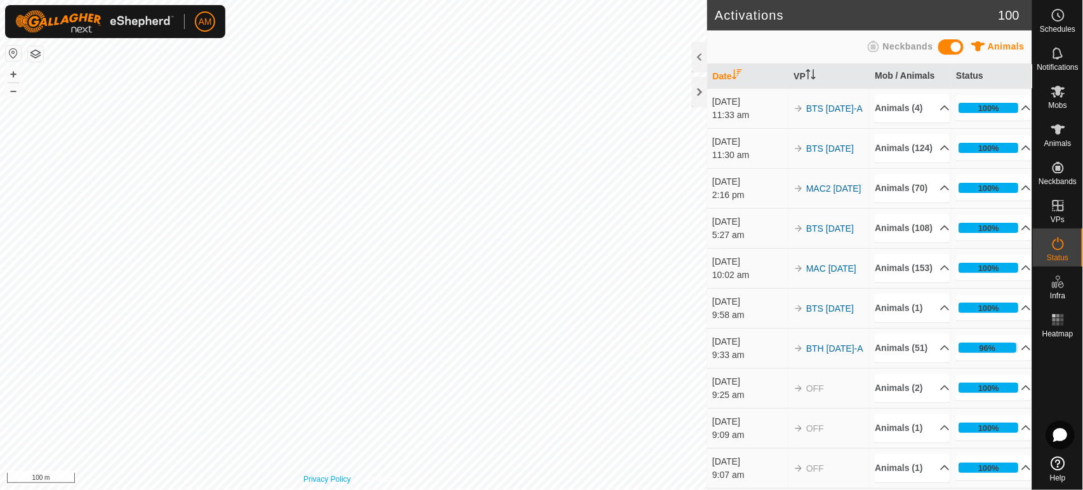
click at [338, 479] on div "Privacy Policy Contact Us 12 3472164248 R2-Steers BTS [DATE] + – ⇧ i 100 m" at bounding box center [353, 245] width 707 height 490
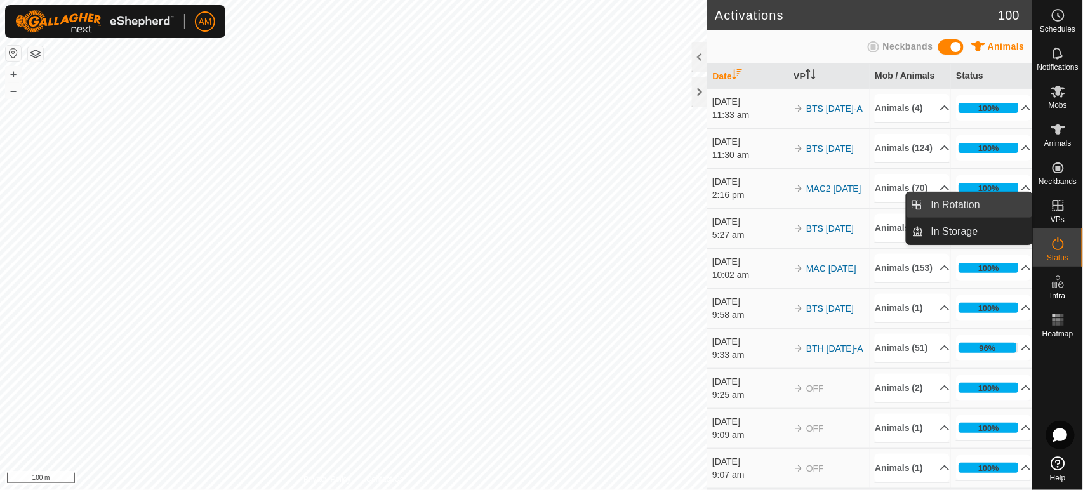
click at [986, 201] on link "In Rotation" at bounding box center [978, 204] width 109 height 25
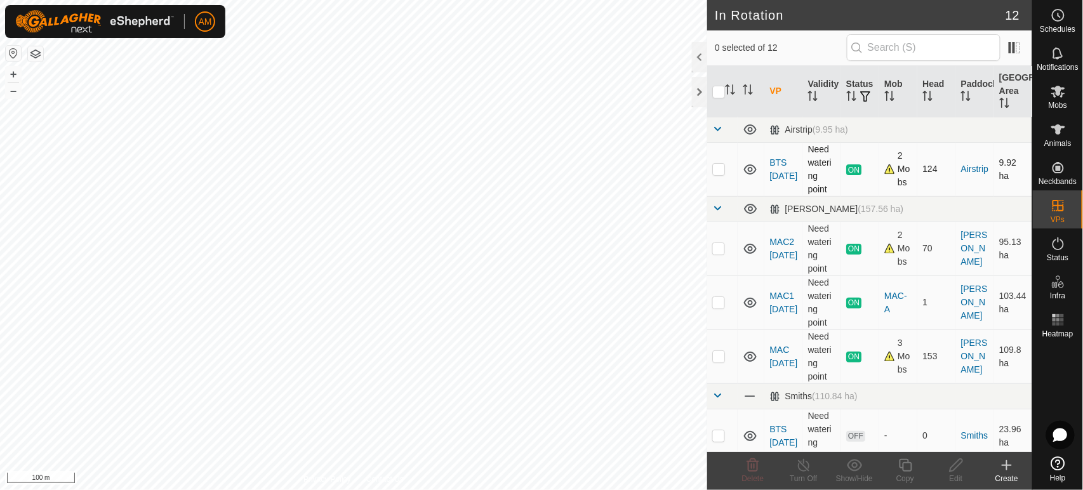
click at [725, 169] on td at bounding box center [722, 169] width 30 height 54
checkbox input "true"
click at [894, 466] on copy-svg-icon at bounding box center [905, 465] width 51 height 15
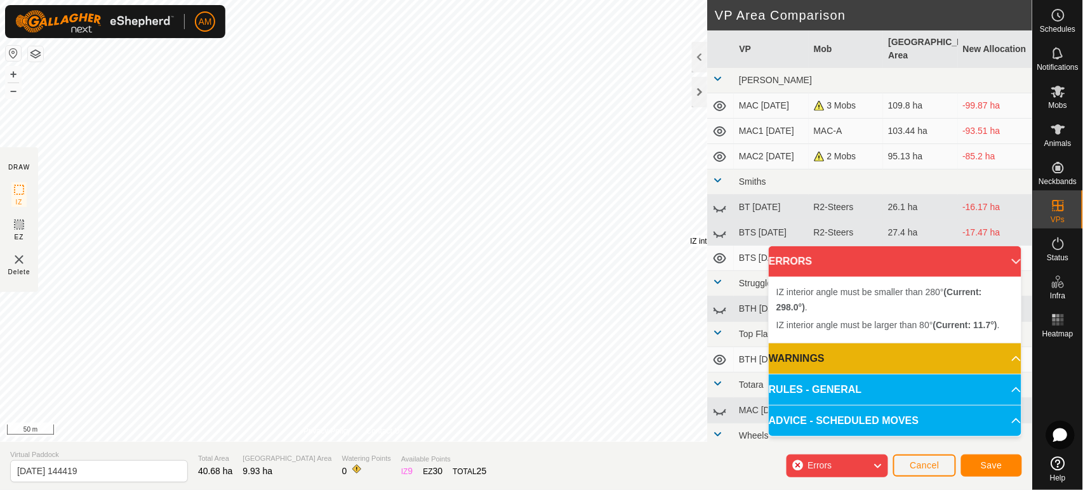
click at [690, 236] on div "IZ interior angle must be larger than 80° (Current: 11.7°) ." at bounding box center [786, 241] width 192 height 11
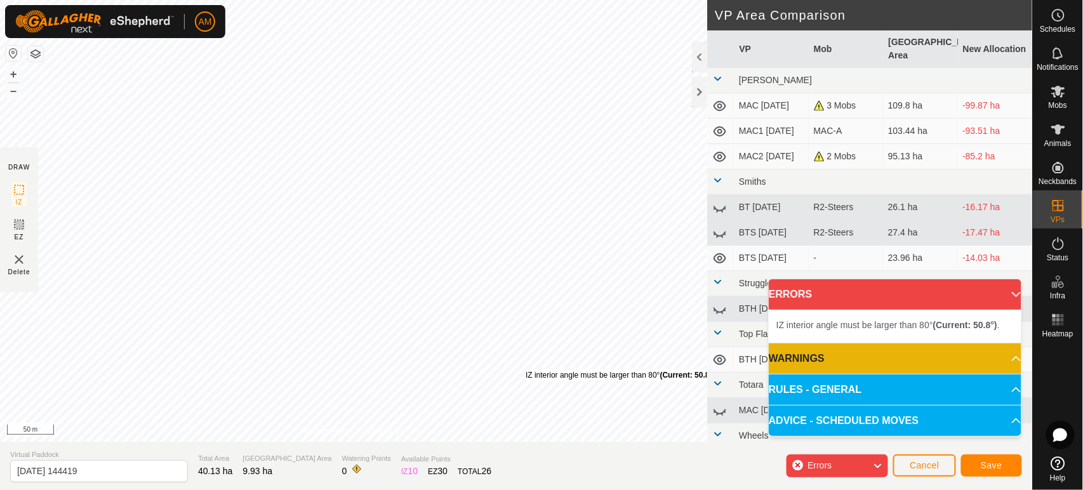
click at [526, 369] on div "IZ interior angle must be larger than 80° (Current: 50.8°) ." at bounding box center [622, 374] width 192 height 11
click at [454, 332] on div "IZ interior angle must be larger than 80° (Current: 47.9°) ." at bounding box center [550, 337] width 192 height 11
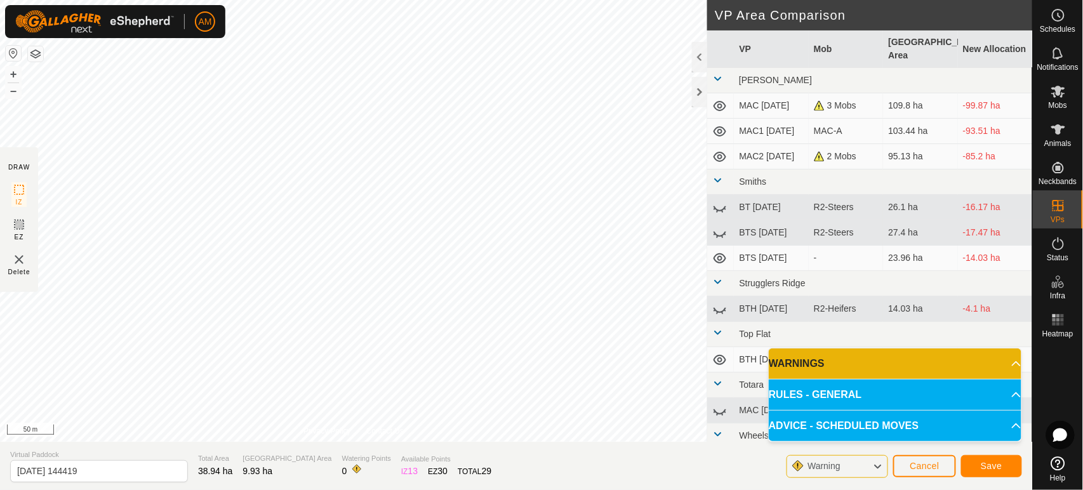
click at [473, 452] on div "DRAW IZ EZ Delete Privacy Policy Contact Us IZ interior angle must be larger th…" at bounding box center [516, 245] width 1032 height 490
drag, startPoint x: 130, startPoint y: 478, endPoint x: 0, endPoint y: 460, distance: 131.4
click at [0, 460] on section "Virtual Paddock [DATE] 144419 Total Area 38.94 ha Grazing Area 9.93 ha Watering…" at bounding box center [516, 466] width 1032 height 48
type input "BTS On Farm"
click at [992, 460] on button "Save" at bounding box center [991, 466] width 61 height 22
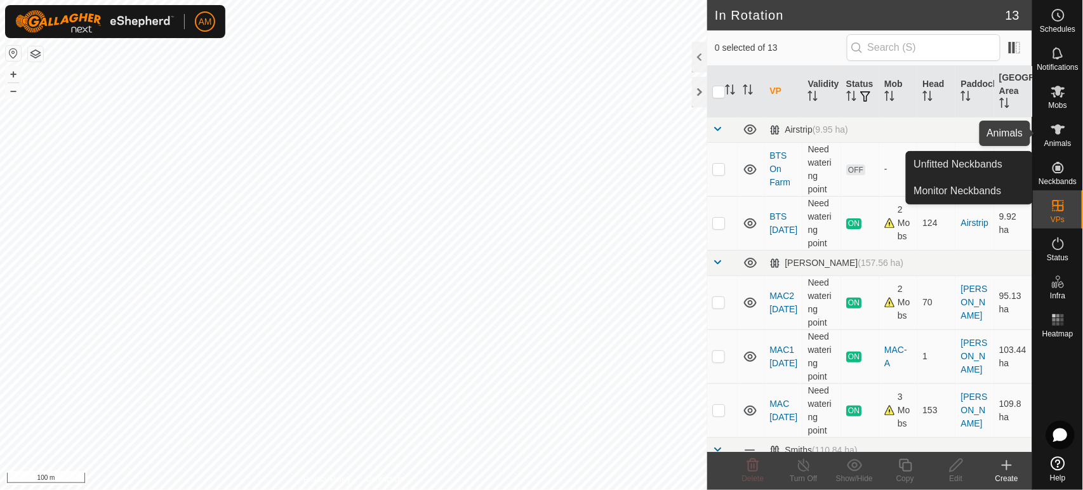
click at [1059, 145] on span "Animals" at bounding box center [1057, 144] width 27 height 8
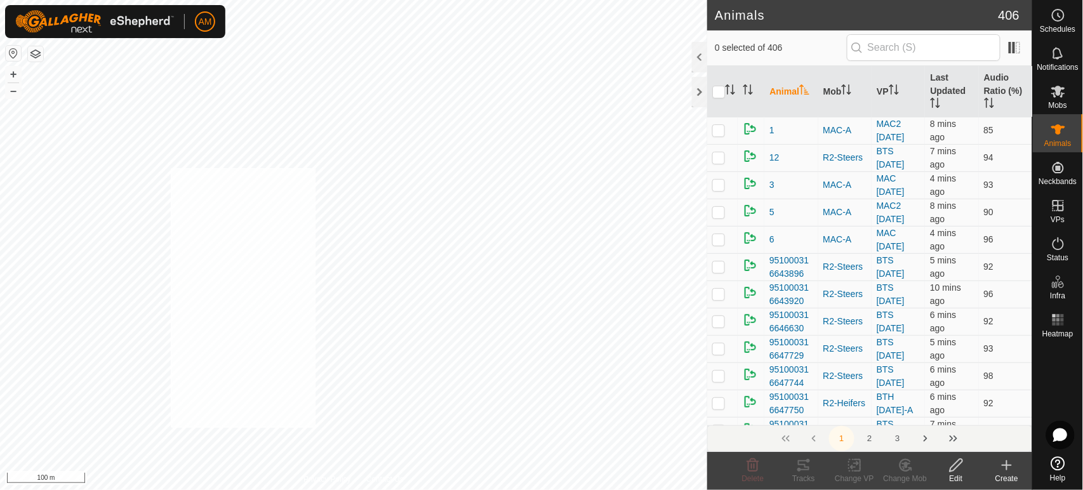
checkbox input "true"
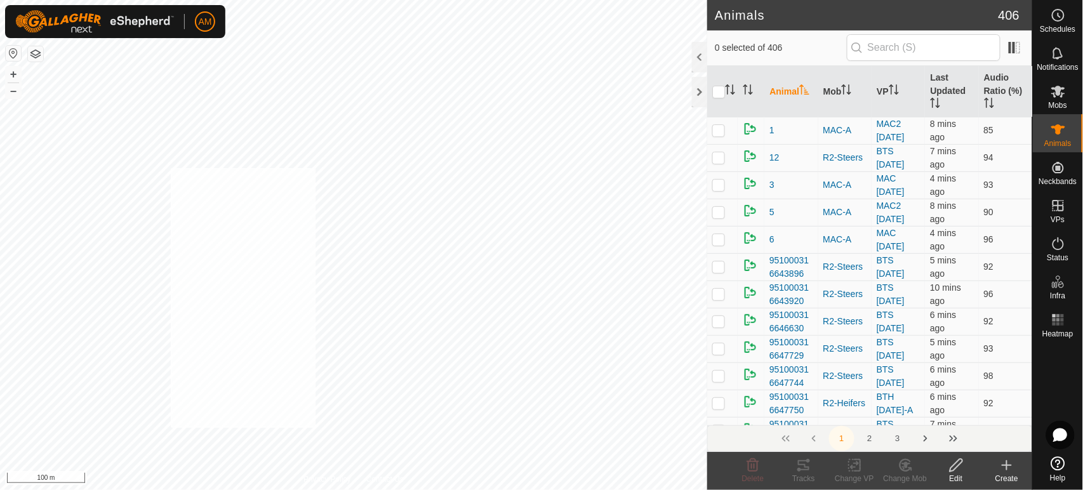
checkbox input "true"
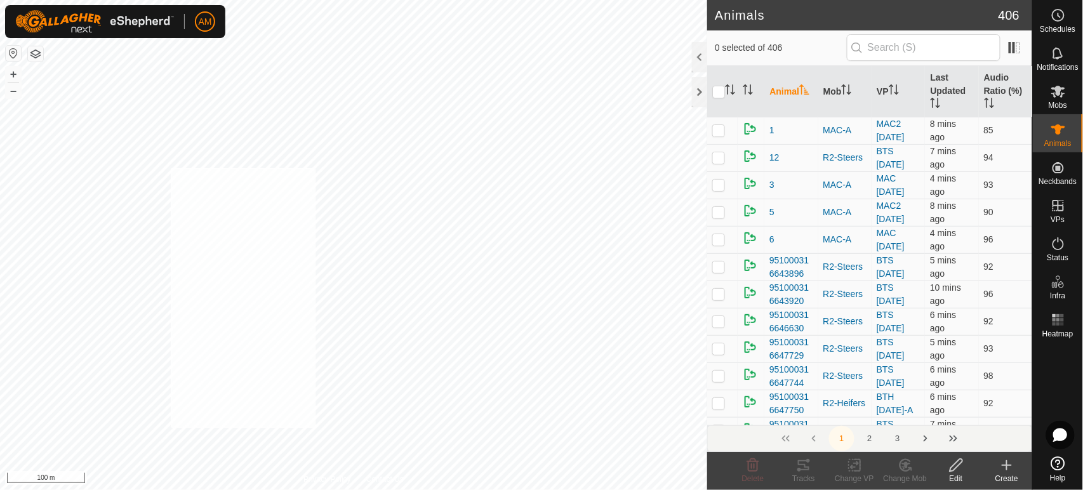
checkbox input "true"
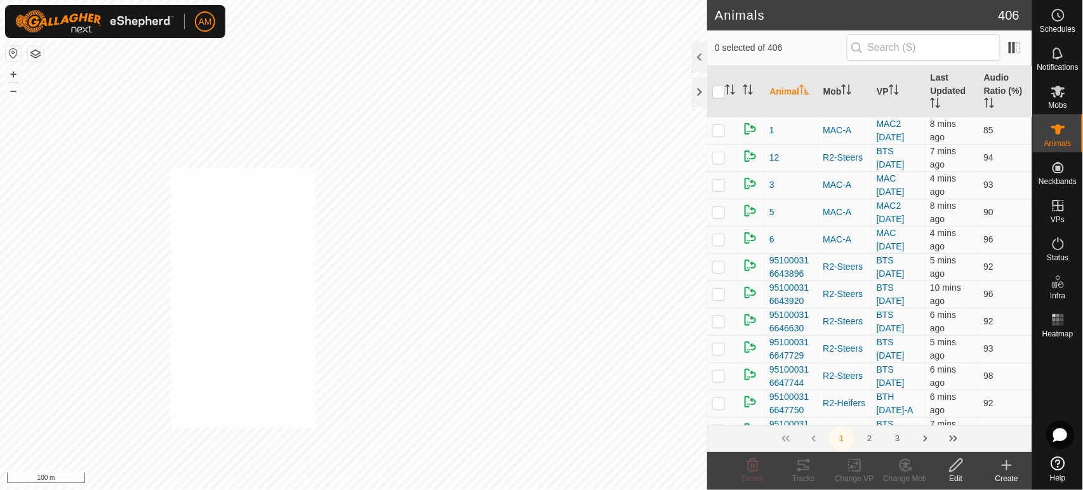
checkbox input "true"
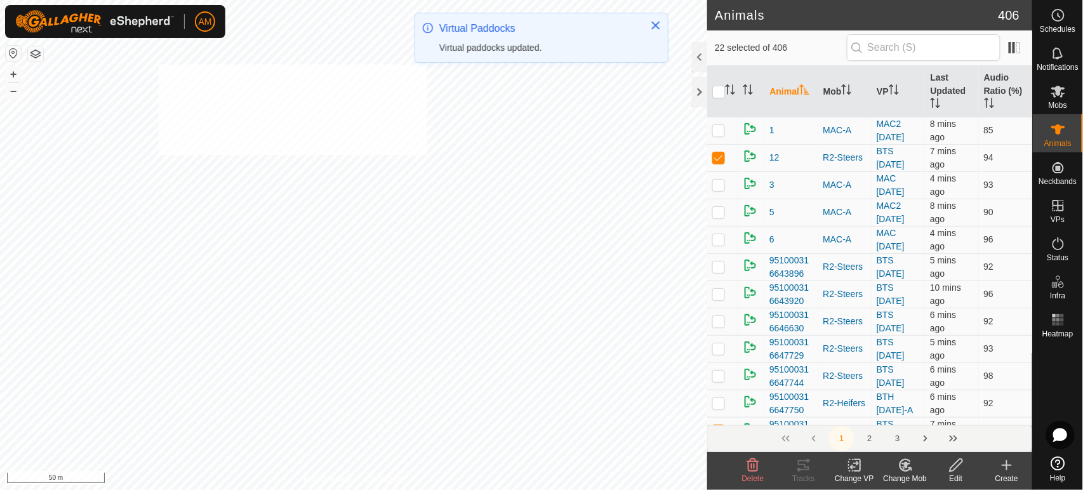
checkbox input "true"
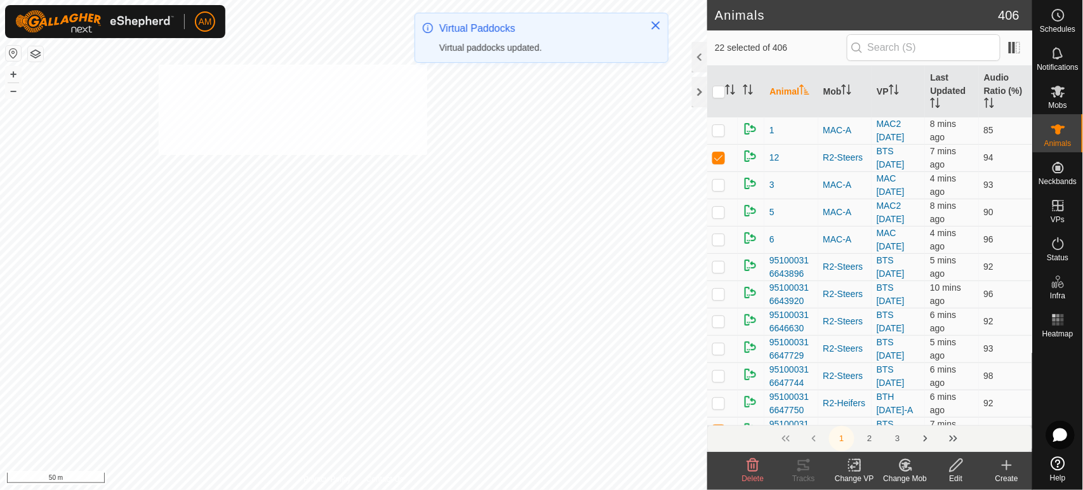
checkbox input "true"
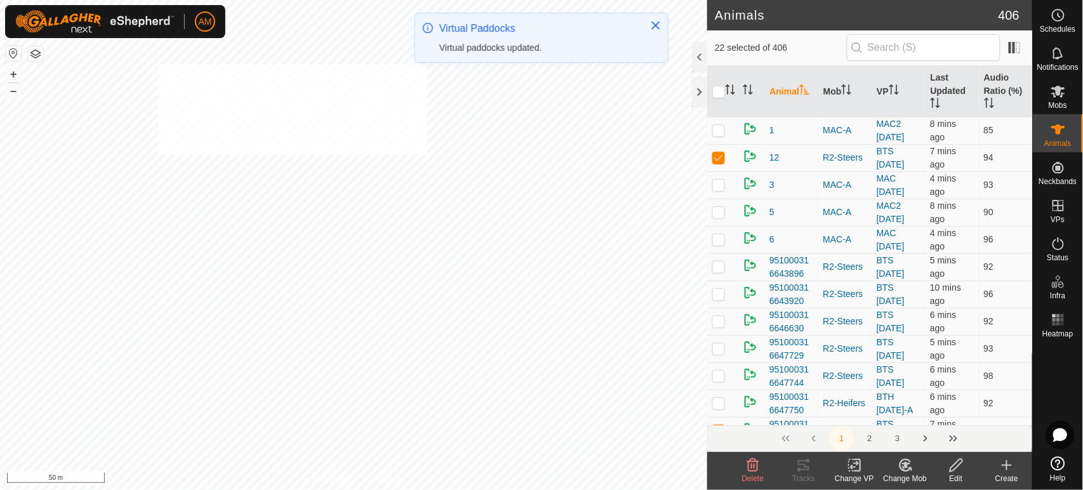
checkbox input "true"
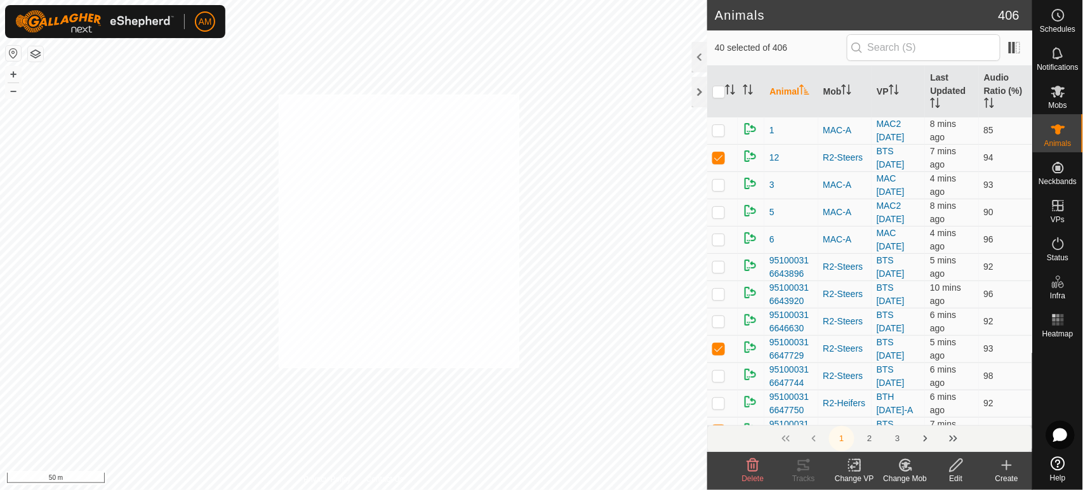
checkbox input "true"
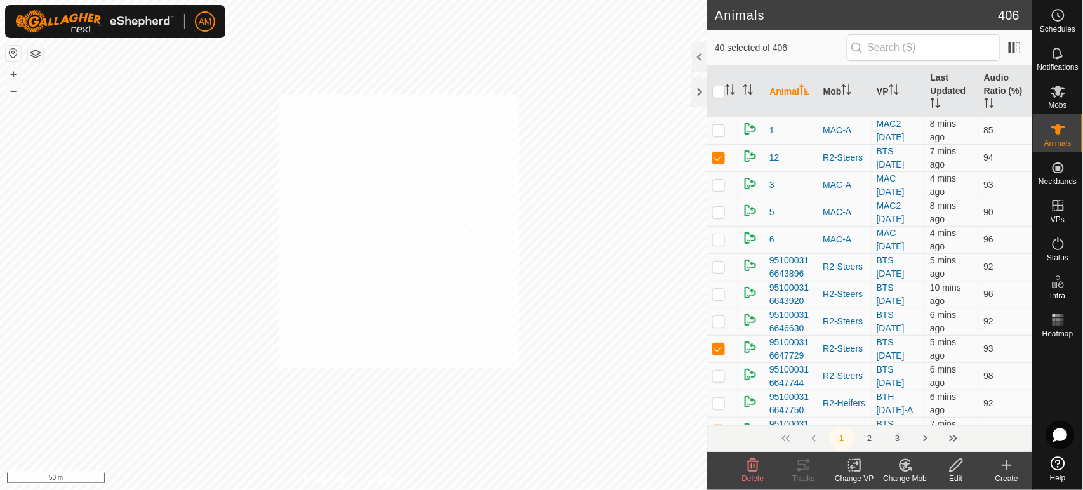
checkbox input "true"
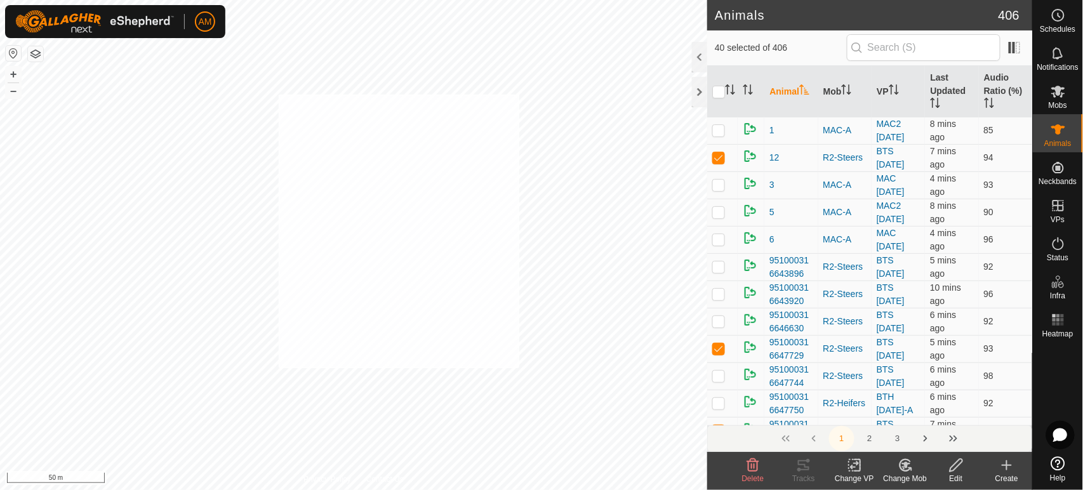
checkbox input "true"
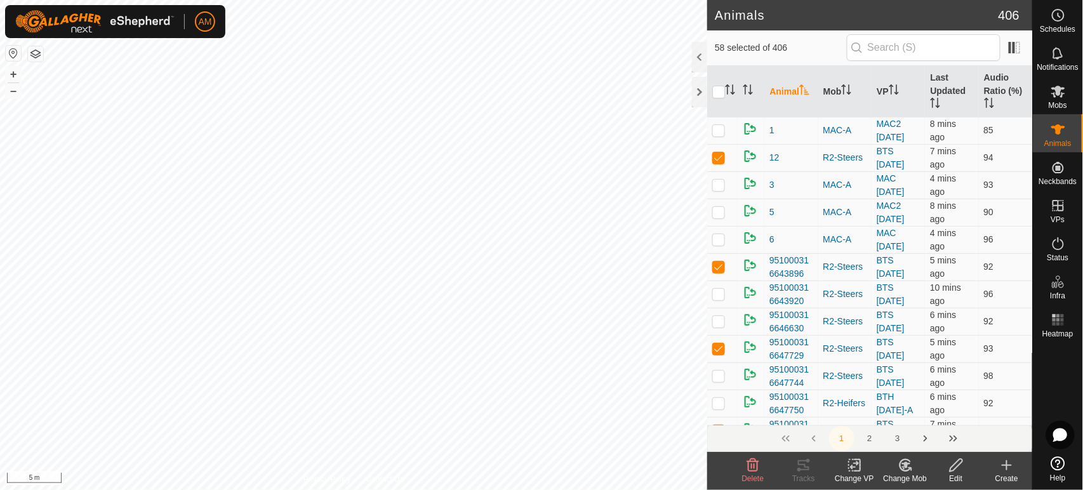
checkbox input "true"
click at [458, 368] on div "951000316679446 2424635697 R2-Steers BTS [DATE] + – ⇧ i 20 m" at bounding box center [353, 245] width 707 height 490
checkbox input "true"
click at [365, 489] on html "AM Schedules Notifications Mobs Animals Neckbands VPs Status Infra Heatmap Help…" at bounding box center [541, 245] width 1083 height 490
checkbox input "true"
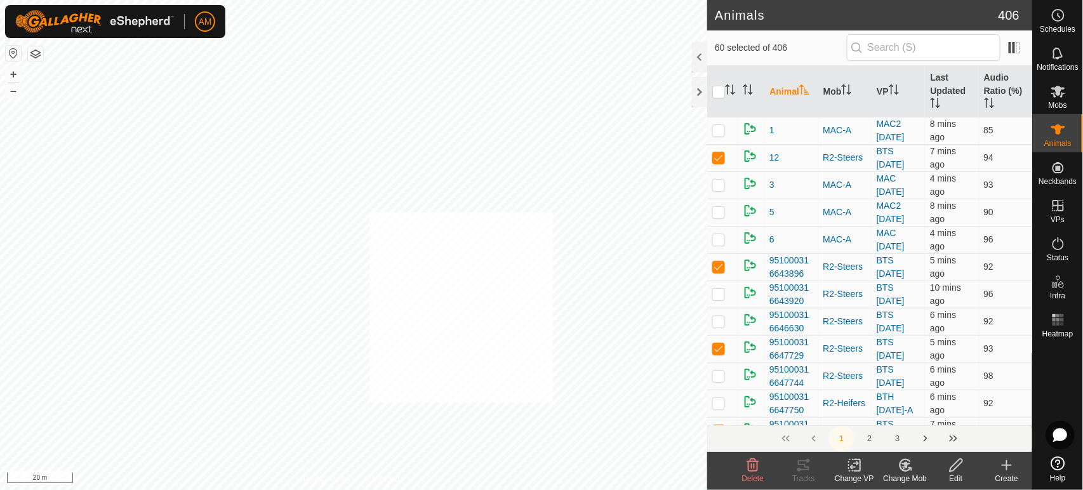
checkbox input "true"
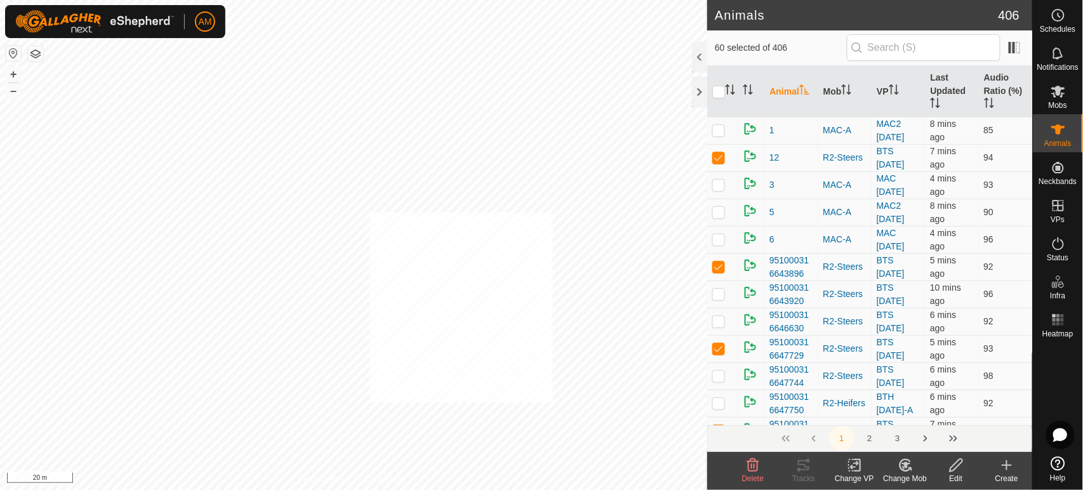
checkbox input "true"
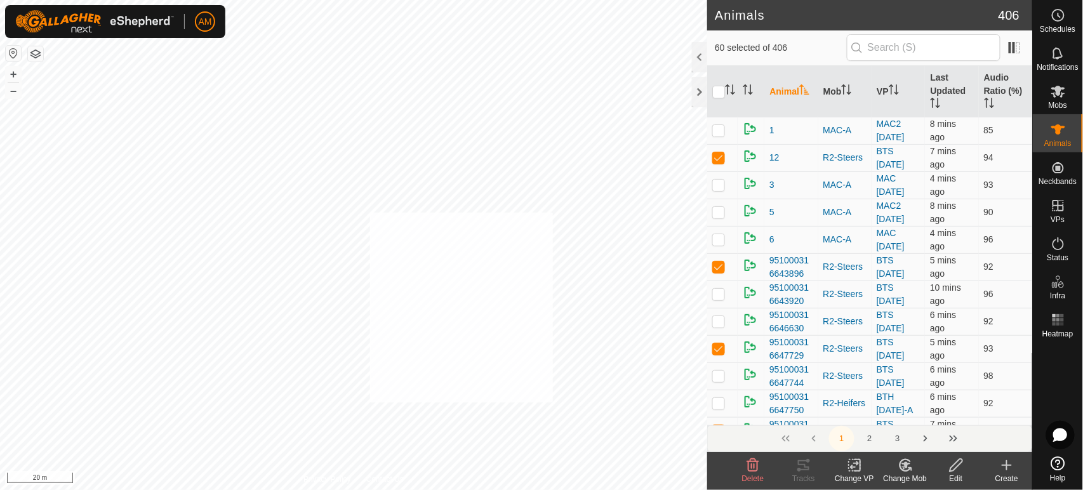
checkbox input "true"
click at [853, 472] on icon at bounding box center [855, 465] width 16 height 15
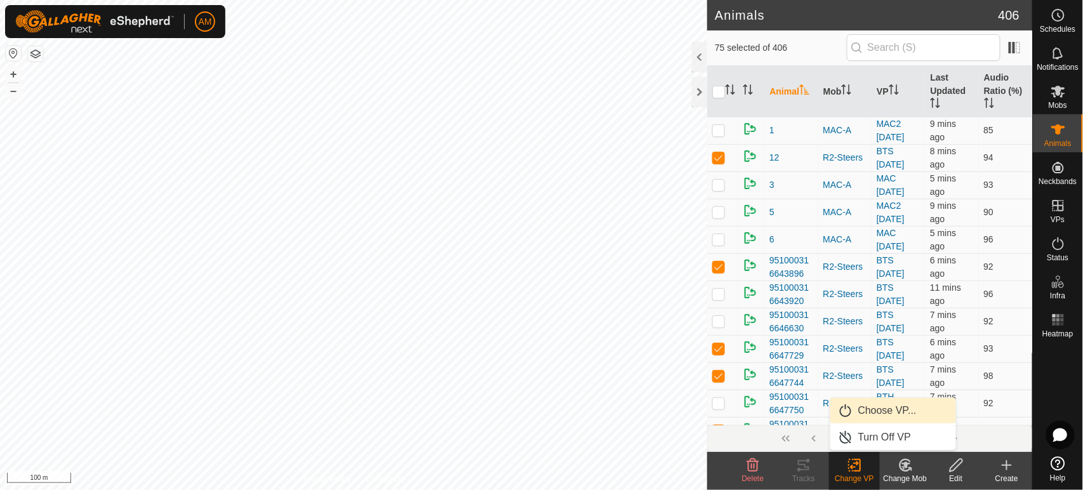
click at [868, 418] on link "Choose VP..." at bounding box center [893, 410] width 126 height 25
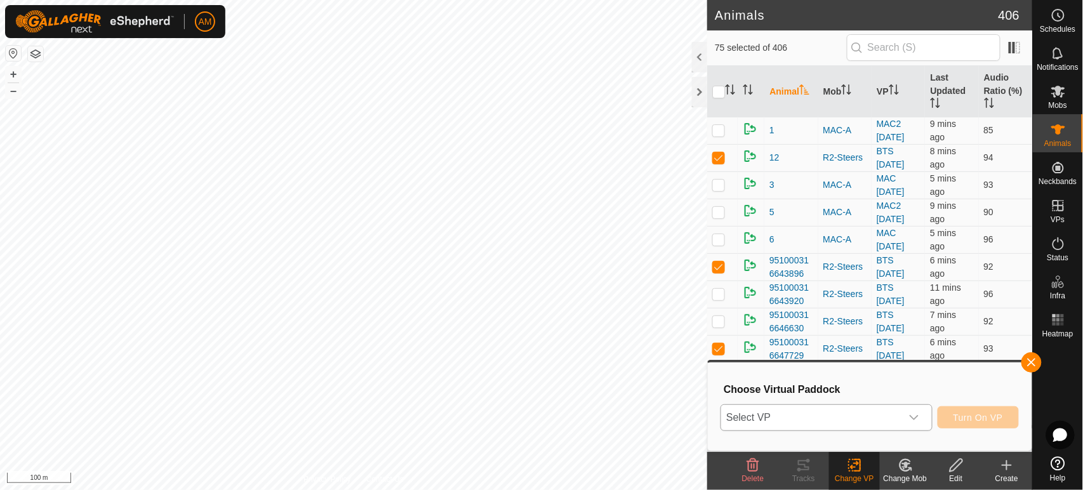
click at [807, 416] on span "Select VP" at bounding box center [811, 417] width 180 height 25
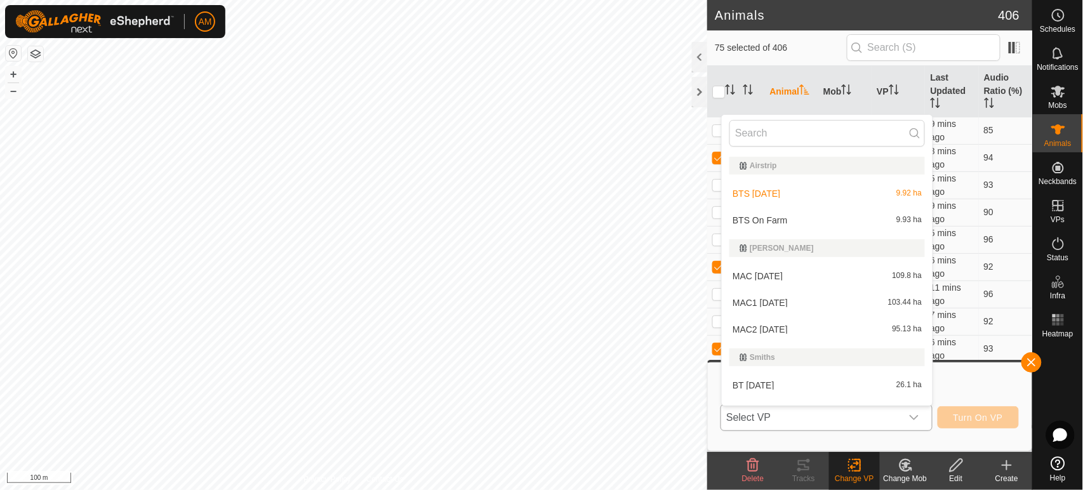
click at [759, 220] on li "BTS On Farm 9.93 ha" at bounding box center [827, 220] width 211 height 25
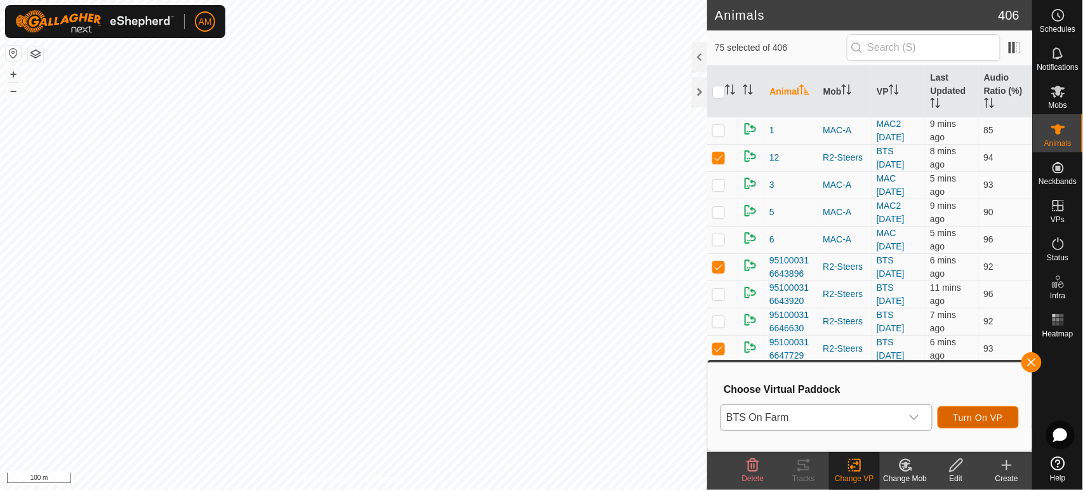
click at [969, 418] on span "Turn On VP" at bounding box center [978, 418] width 50 height 10
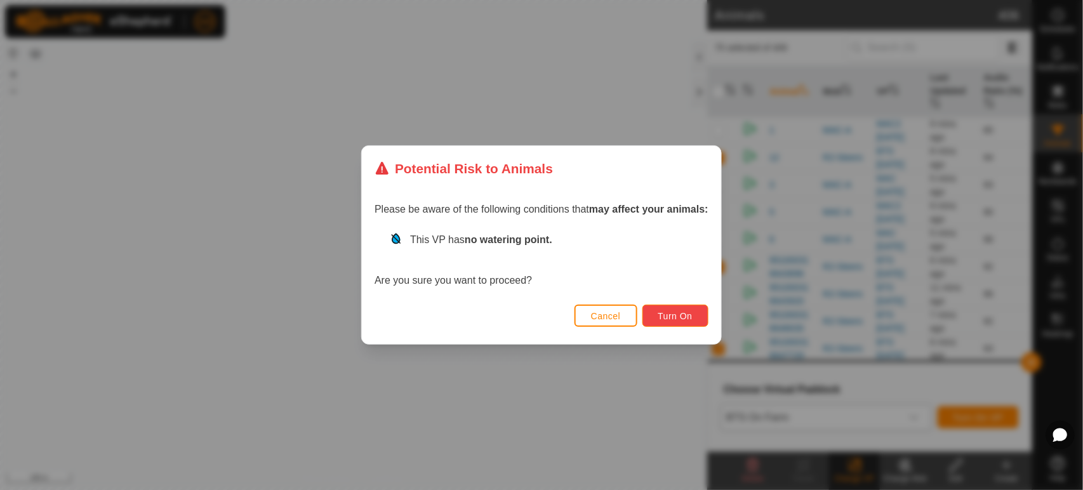
click at [696, 309] on button "Turn On" at bounding box center [675, 316] width 66 height 22
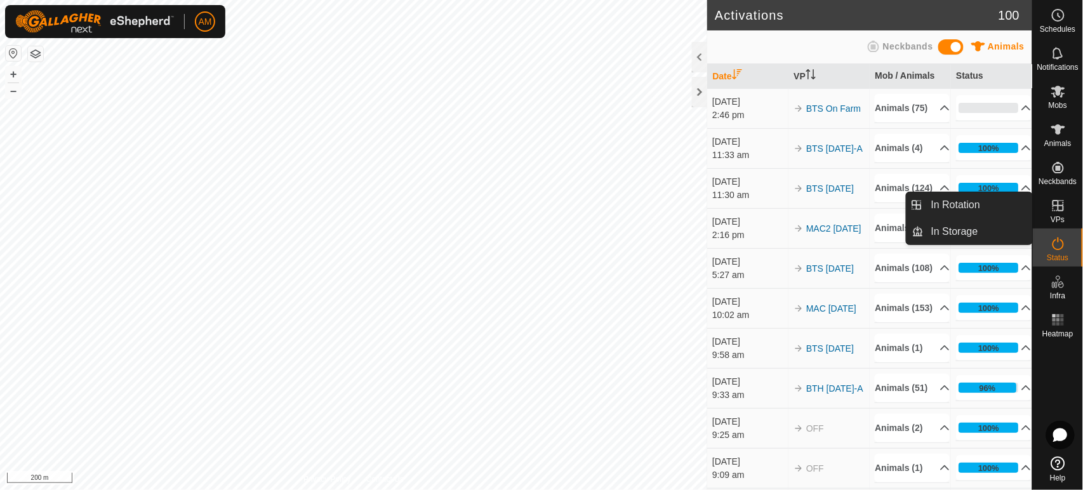
click at [990, 203] on link "In Rotation" at bounding box center [978, 204] width 109 height 25
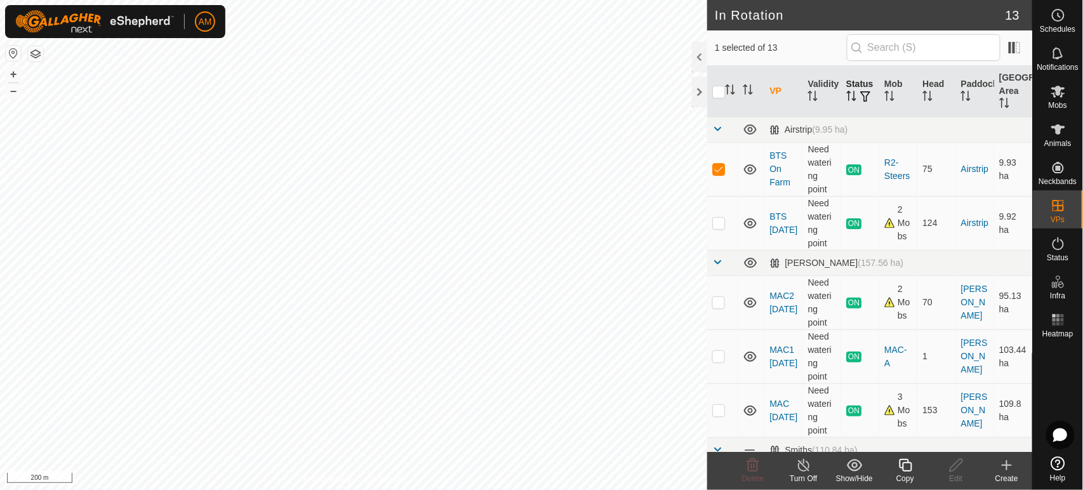
click at [860, 102] on span "button" at bounding box center [865, 96] width 10 height 10
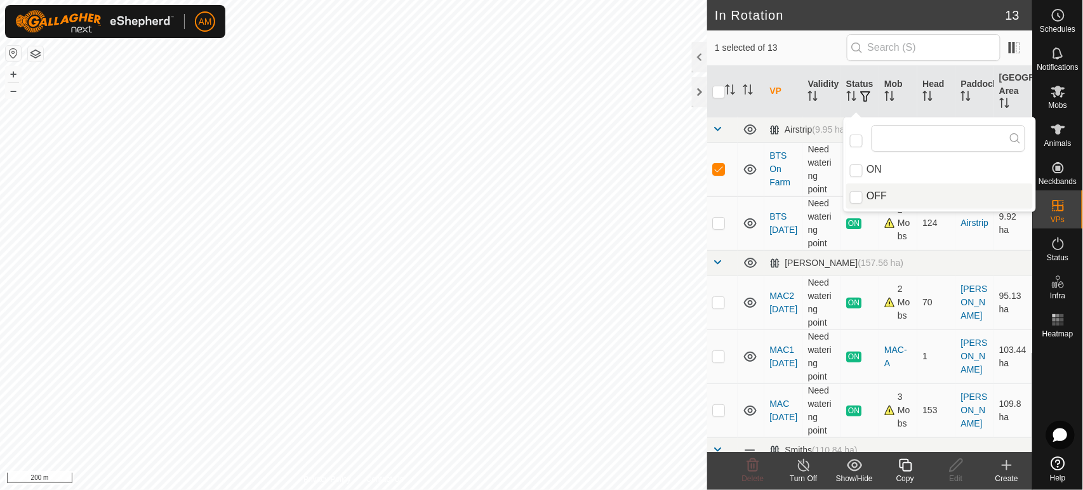
click at [863, 192] on li "OFF" at bounding box center [939, 195] width 187 height 25
checkbox input "true"
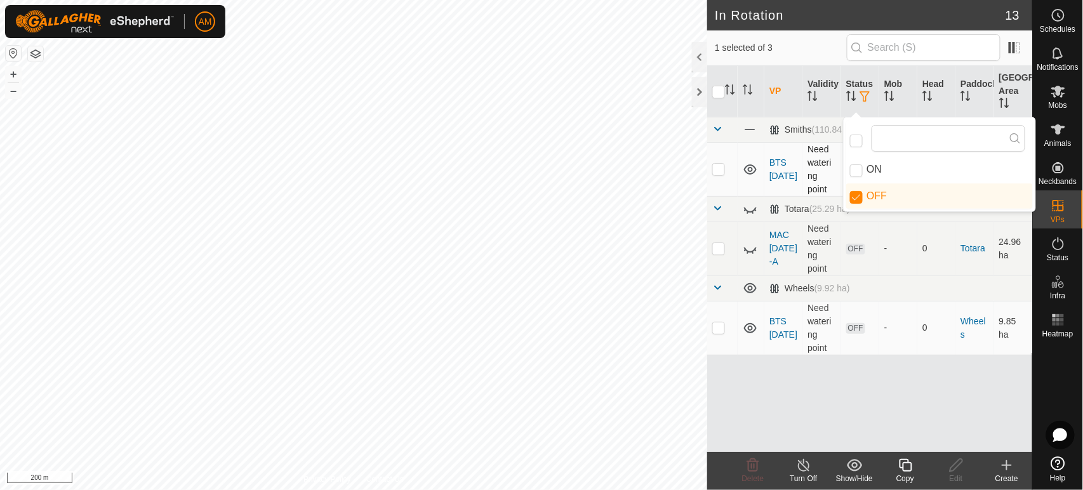
click at [722, 169] on p-checkbox at bounding box center [718, 169] width 13 height 10
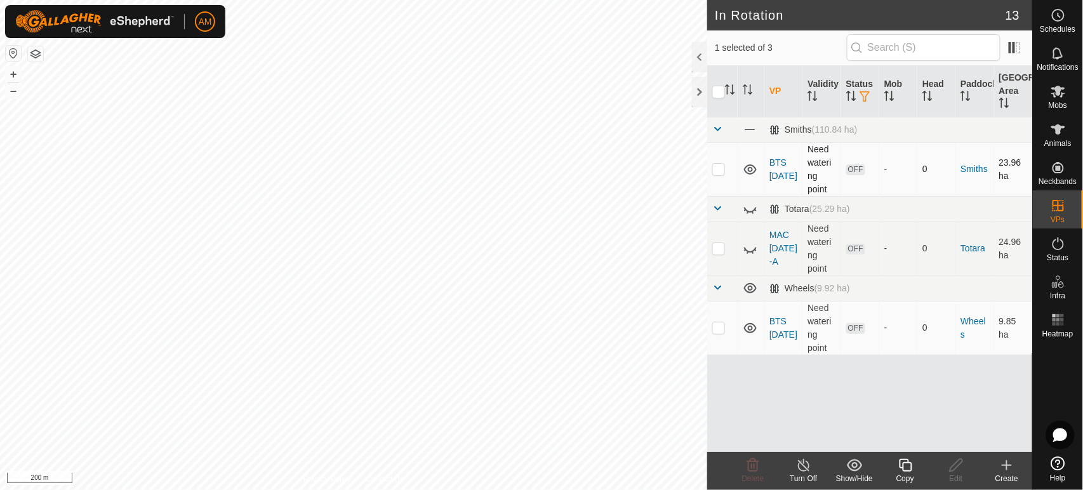
checkbox input "true"
click at [719, 333] on td at bounding box center [722, 328] width 30 height 54
checkbox input "true"
click at [719, 91] on input "checkbox" at bounding box center [718, 92] width 13 height 13
checkbox input "true"
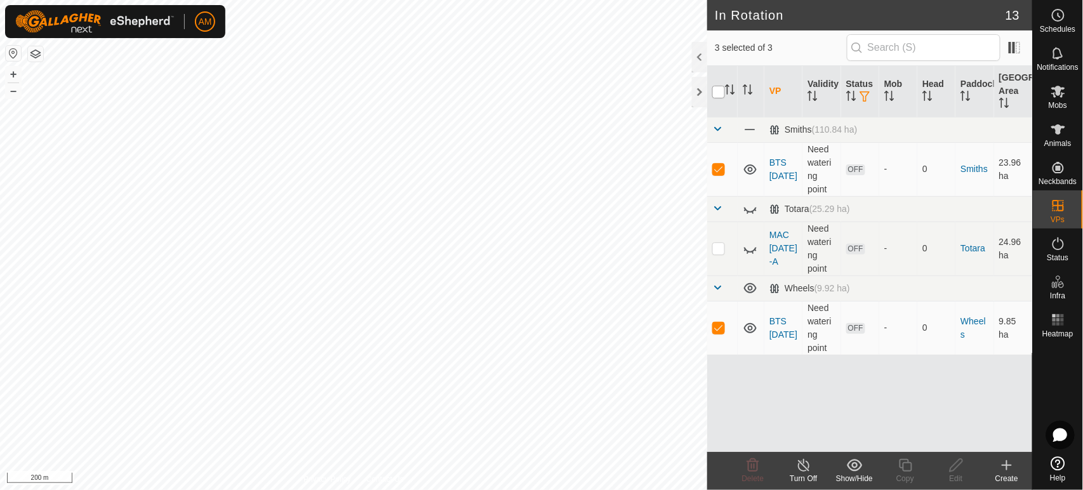
checkbox input "true"
click at [719, 91] on input "checkbox" at bounding box center [718, 92] width 13 height 13
checkbox input "false"
click at [722, 249] on p-checkbox at bounding box center [718, 248] width 13 height 10
checkbox input "false"
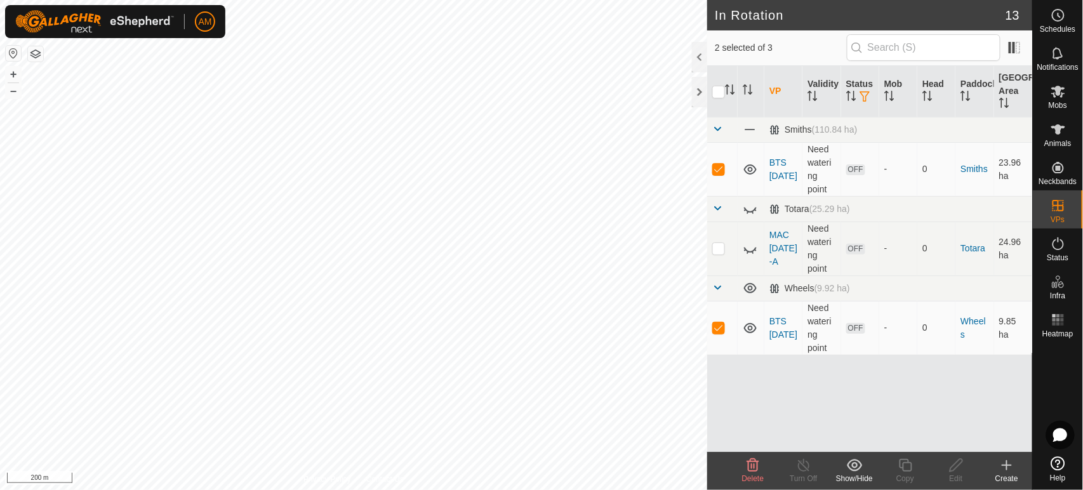
click at [753, 475] on span "Delete" at bounding box center [753, 478] width 22 height 9
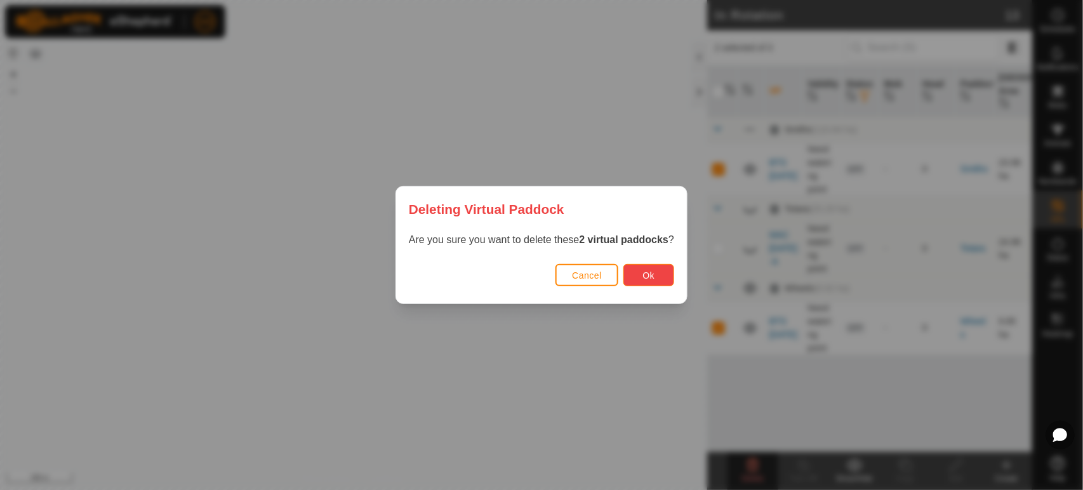
click at [647, 282] on button "Ok" at bounding box center [648, 275] width 51 height 22
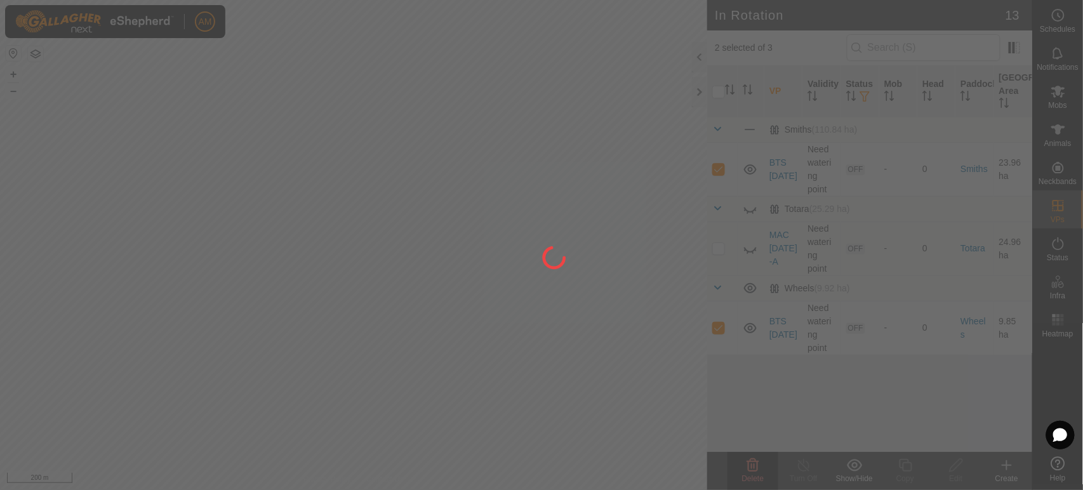
checkbox input "false"
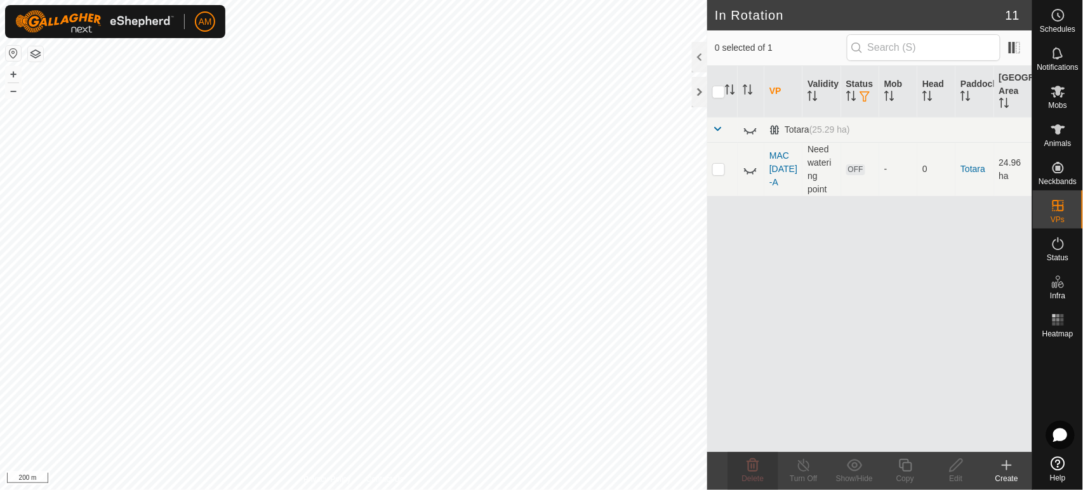
click at [1013, 469] on icon at bounding box center [1006, 465] width 15 height 15
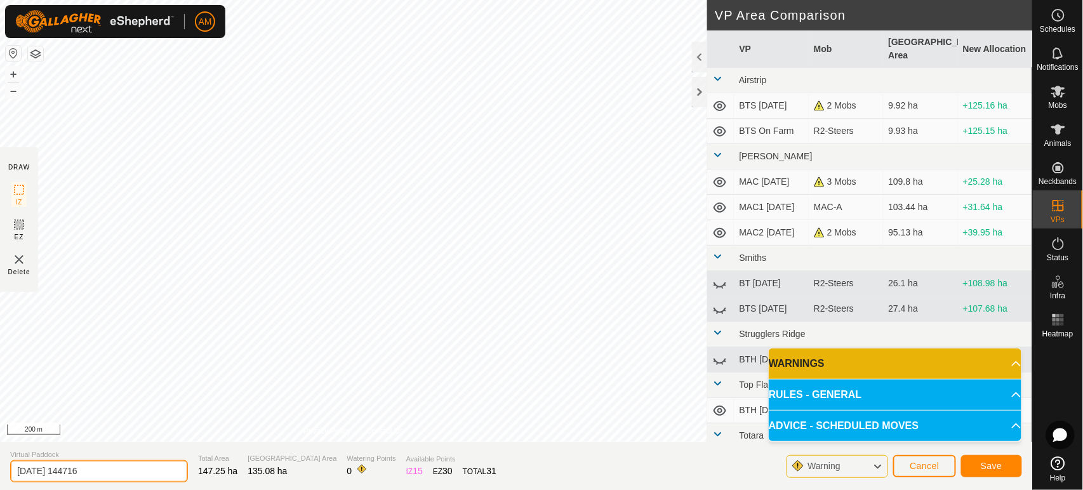
drag, startPoint x: 145, startPoint y: 475, endPoint x: 0, endPoint y: 470, distance: 144.8
click at [0, 470] on section "Virtual Paddock [DATE] 144716 Total Area 147.25 ha Grazing Area 135.08 ha Water…" at bounding box center [516, 466] width 1032 height 48
type input "MAC [DATE]"
click at [1014, 465] on button "Save" at bounding box center [991, 466] width 61 height 22
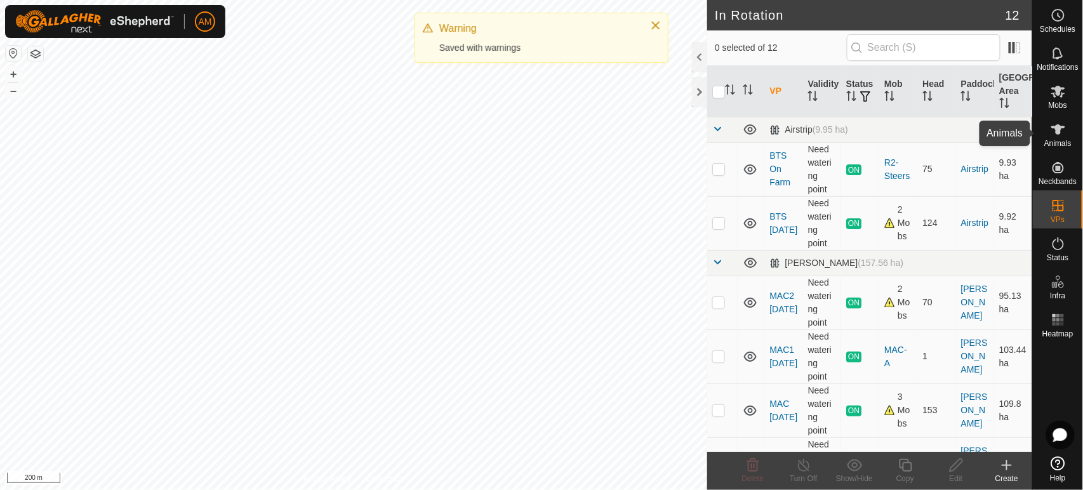
click at [1056, 138] on es-animals-svg-icon at bounding box center [1058, 129] width 23 height 20
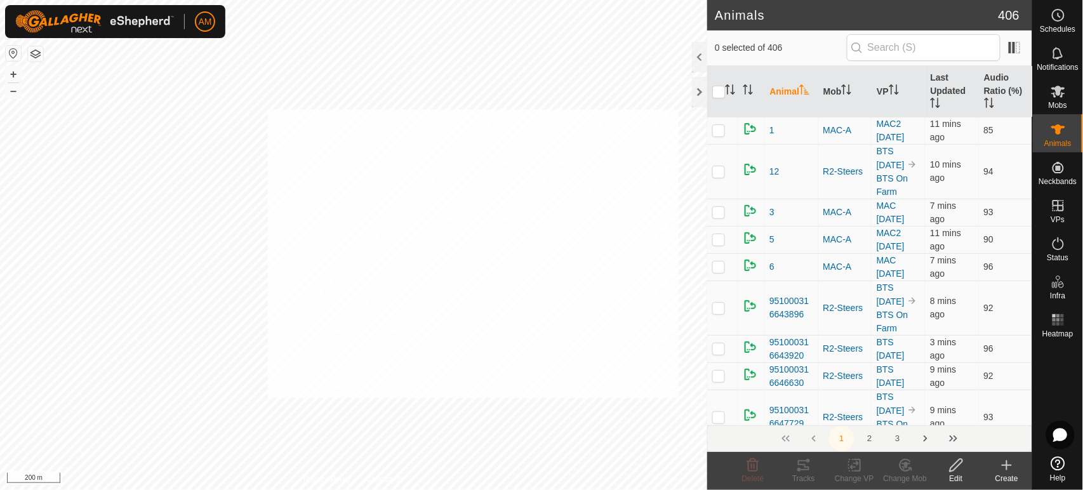
checkbox input "true"
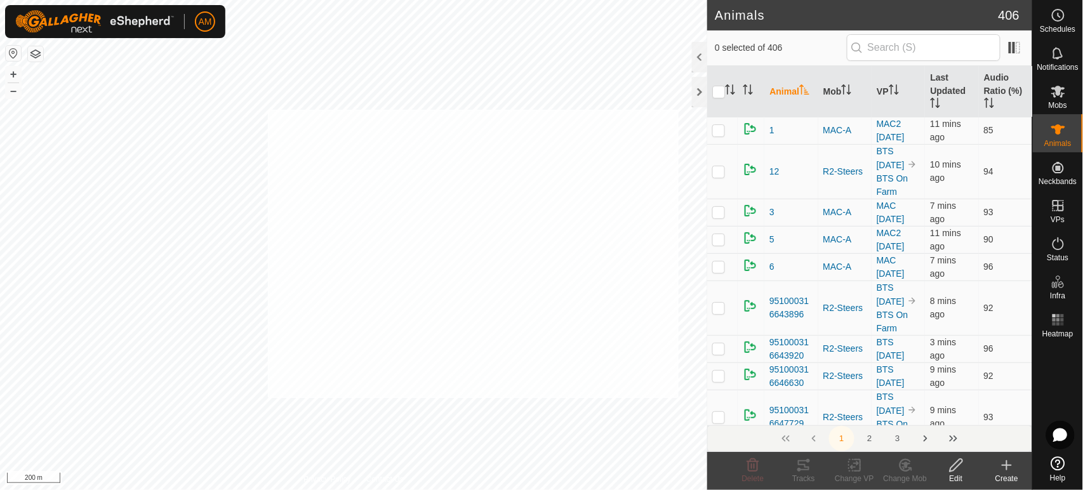
checkbox input "true"
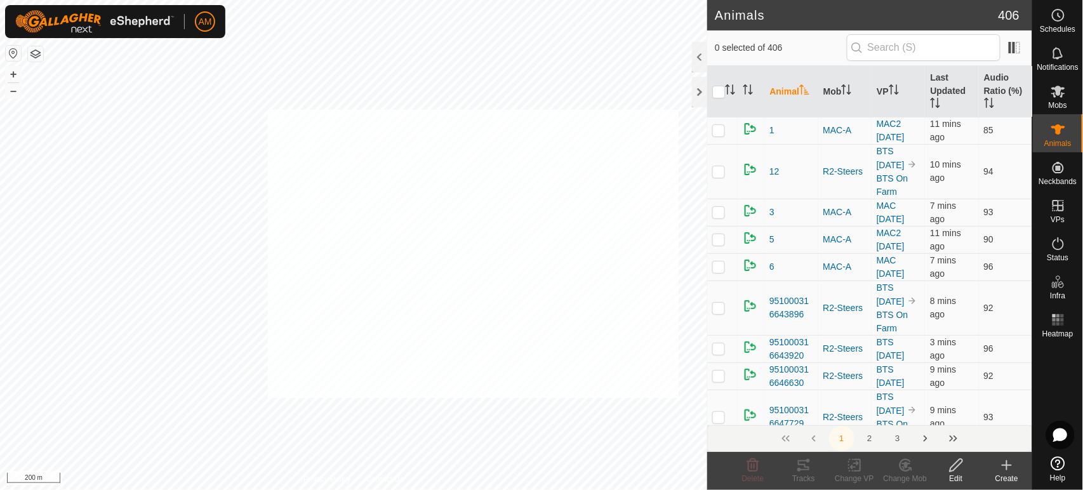
checkbox input "true"
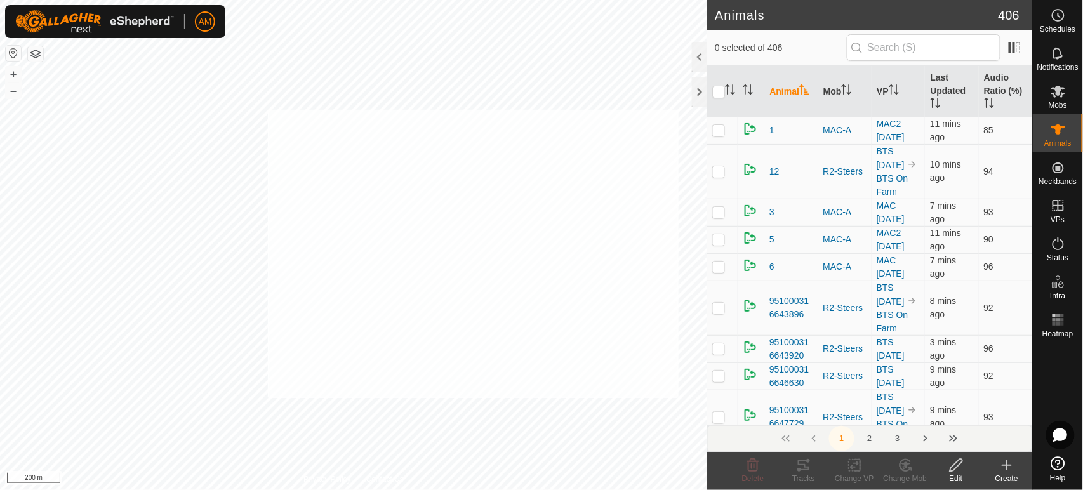
checkbox input "true"
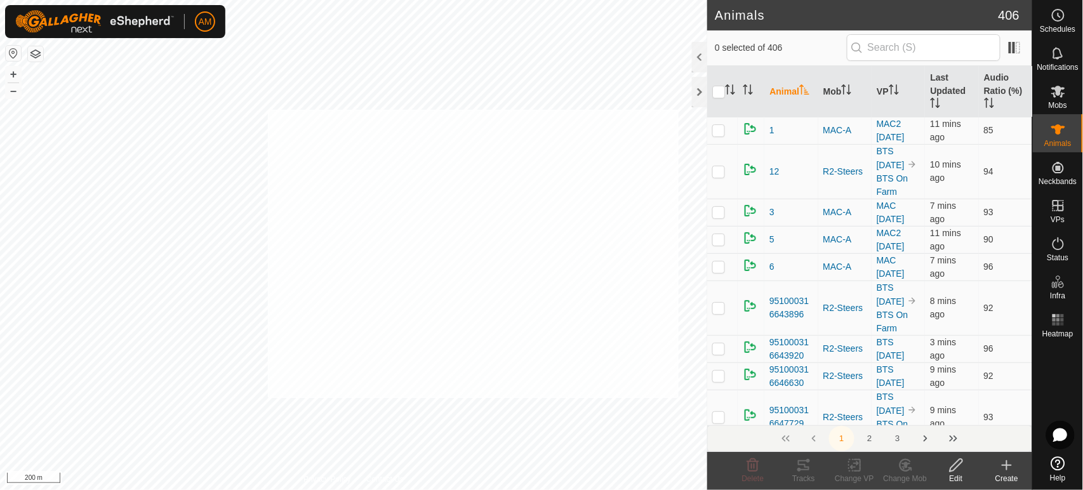
checkbox input "true"
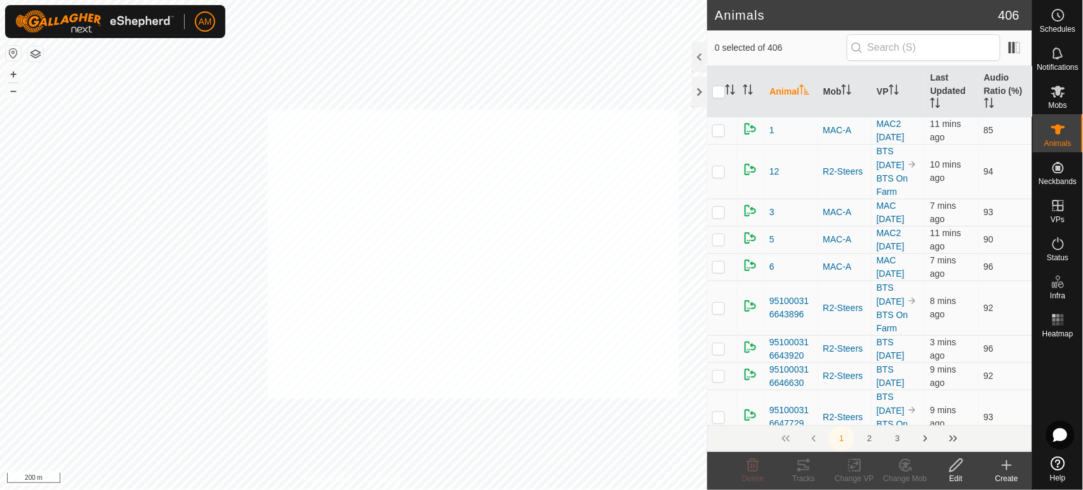
checkbox input "true"
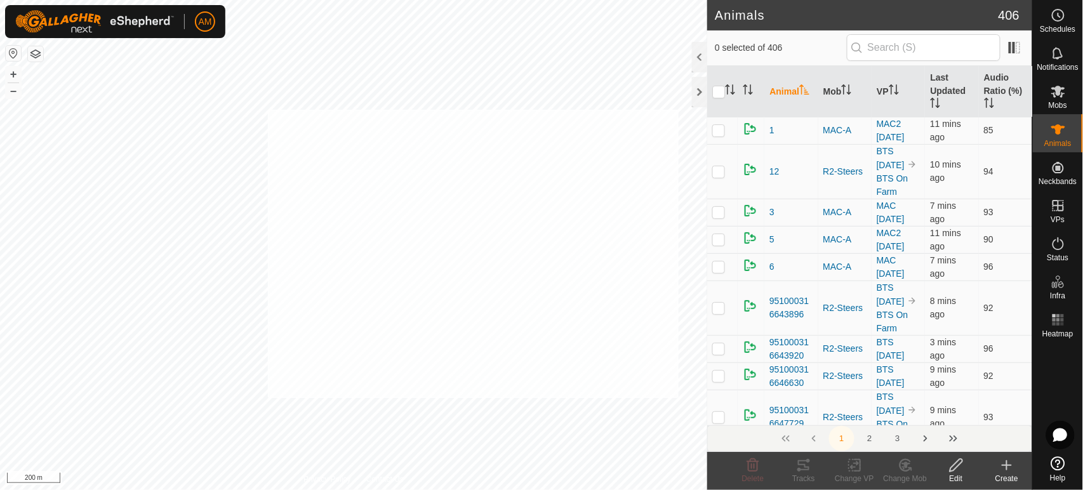
checkbox input "true"
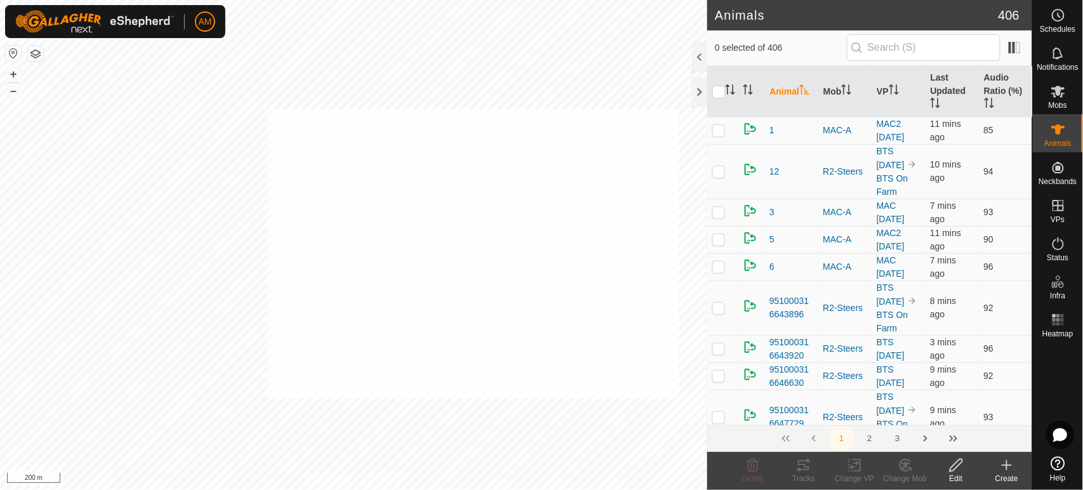
checkbox input "true"
click at [865, 468] on change-vp-svg-icon at bounding box center [854, 465] width 51 height 15
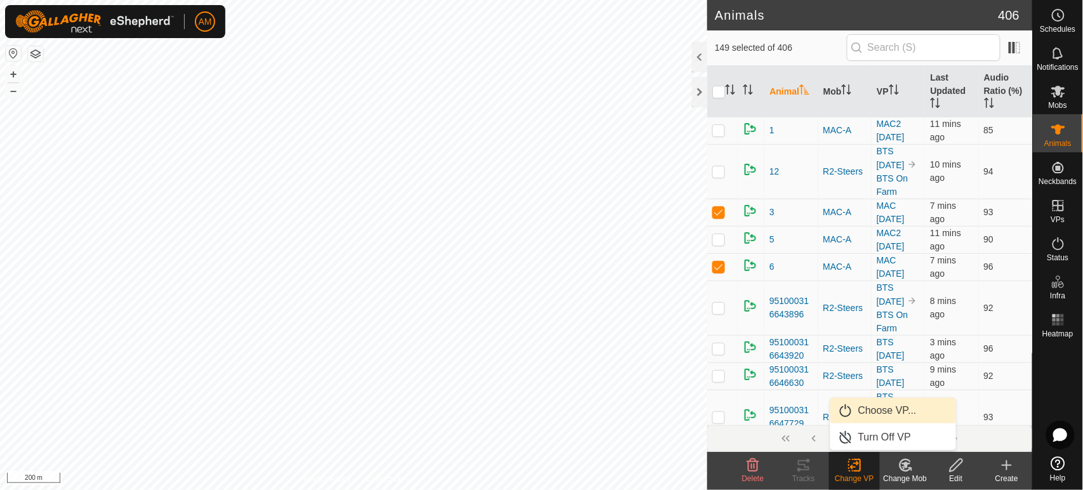
click at [868, 413] on link "Choose VP..." at bounding box center [893, 410] width 126 height 25
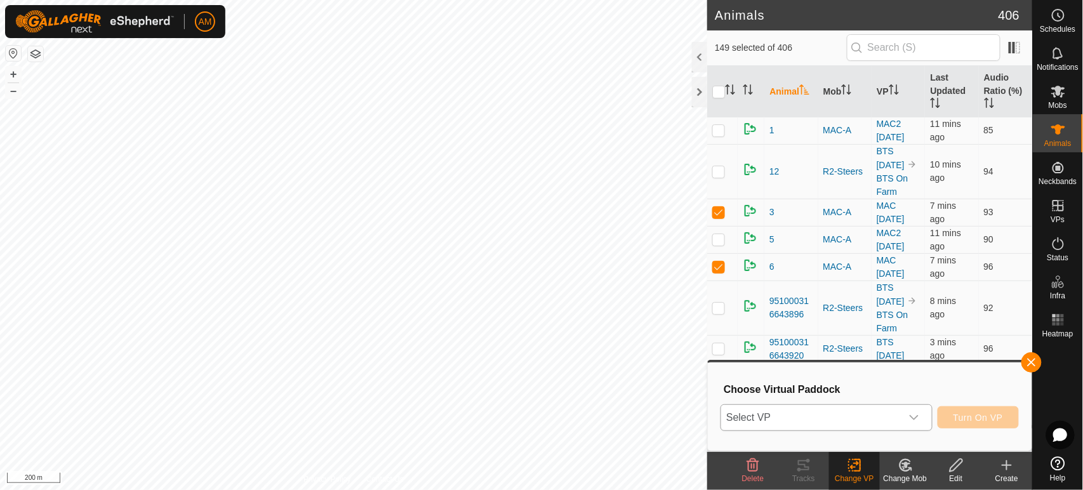
click at [828, 410] on span "Select VP" at bounding box center [811, 417] width 180 height 25
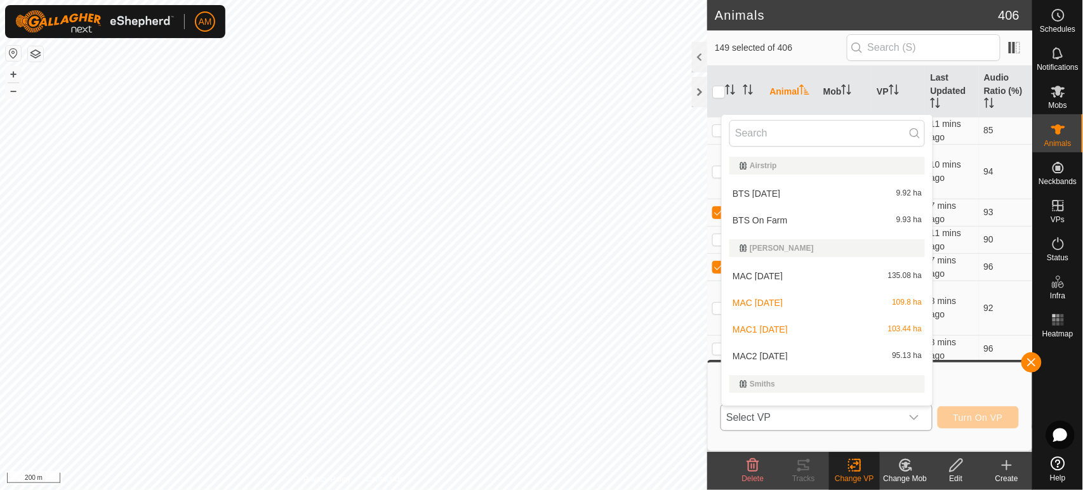
click at [764, 274] on li "MAC [DATE] 135.08 ha" at bounding box center [827, 275] width 211 height 25
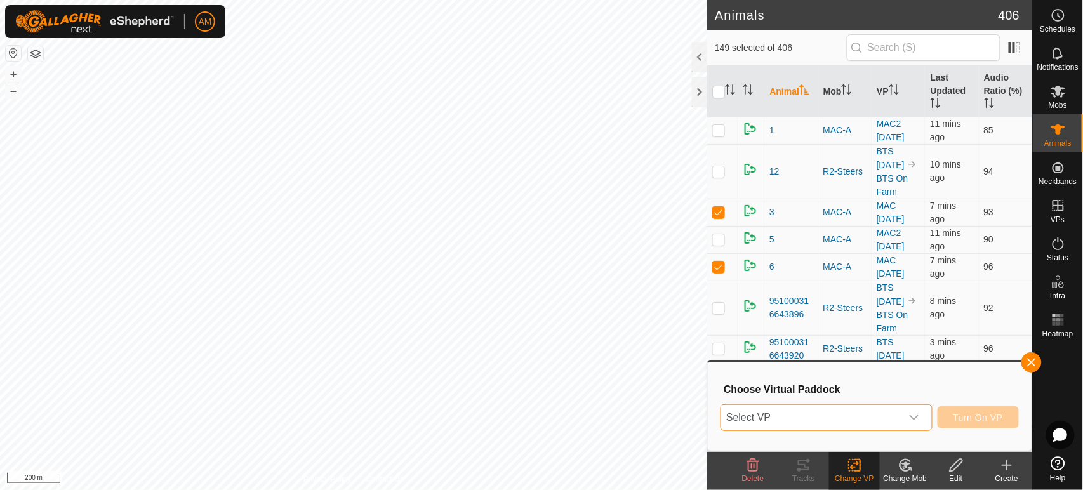
click at [784, 418] on span "Select VP" at bounding box center [811, 417] width 180 height 25
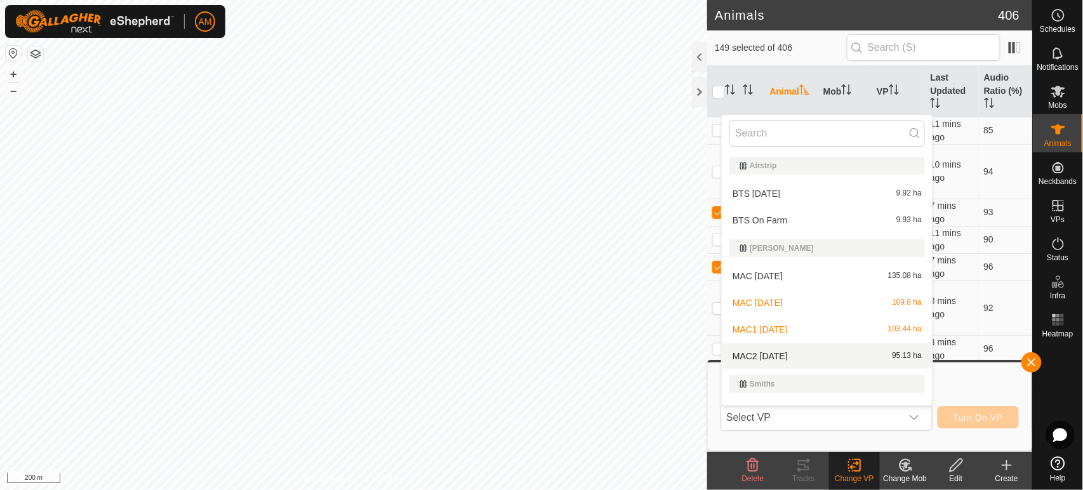
scroll to position [19, 0]
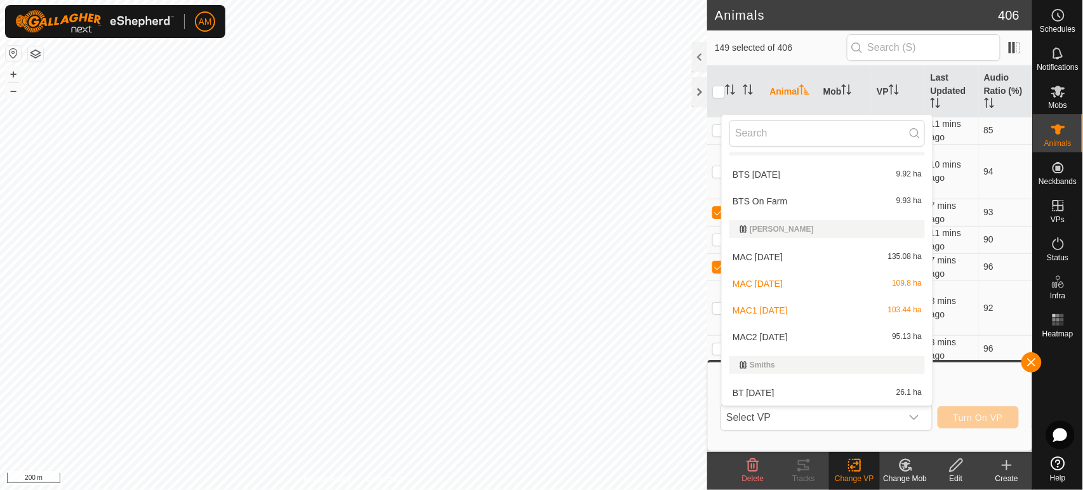
click at [757, 260] on li "MAC [DATE] 135.08 ha" at bounding box center [827, 256] width 211 height 25
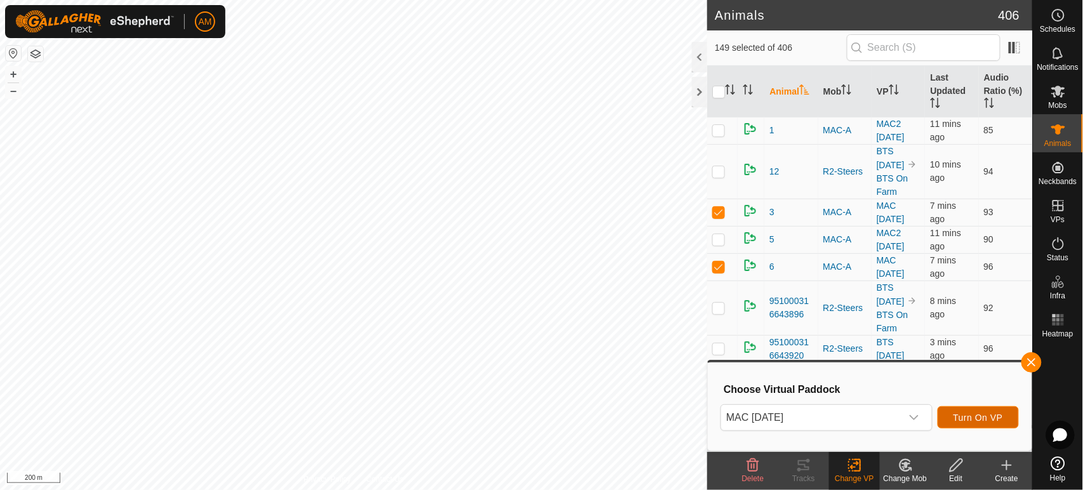
click at [972, 418] on span "Turn On VP" at bounding box center [978, 418] width 50 height 10
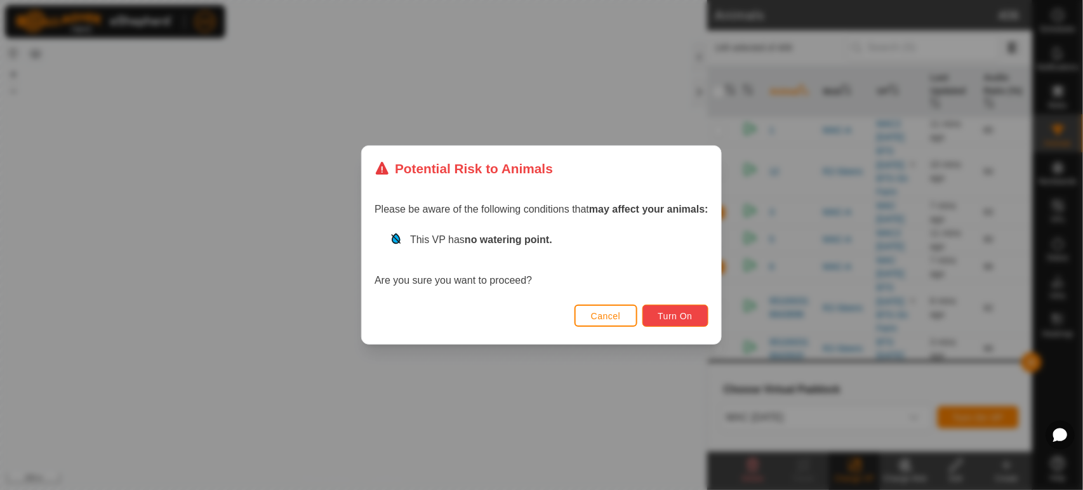
click at [658, 307] on button "Turn On" at bounding box center [675, 316] width 66 height 22
